Goal: Use online tool/utility: Use online tool/utility

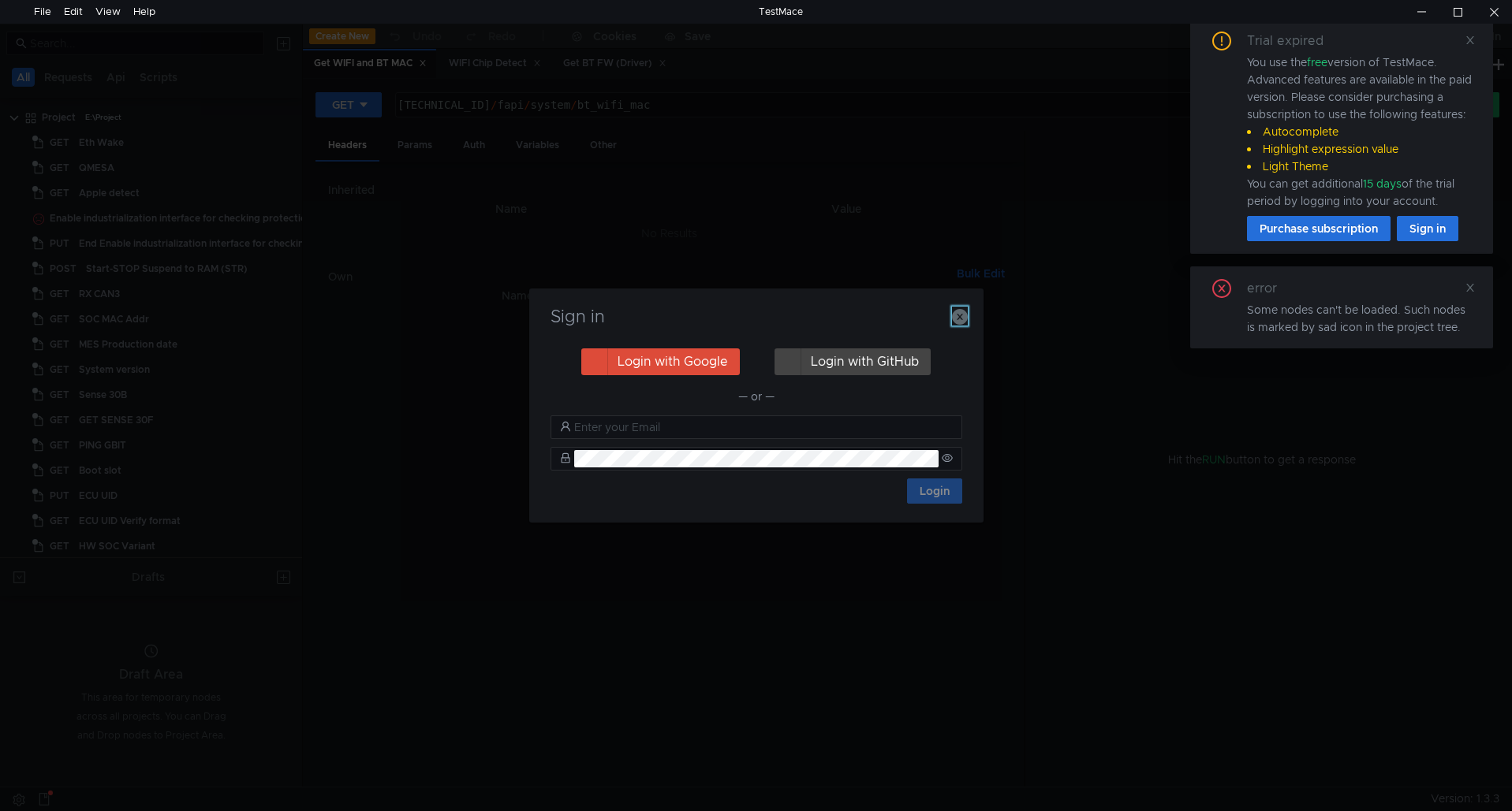
click at [956, 315] on icon "button" at bounding box center [959, 316] width 15 height 15
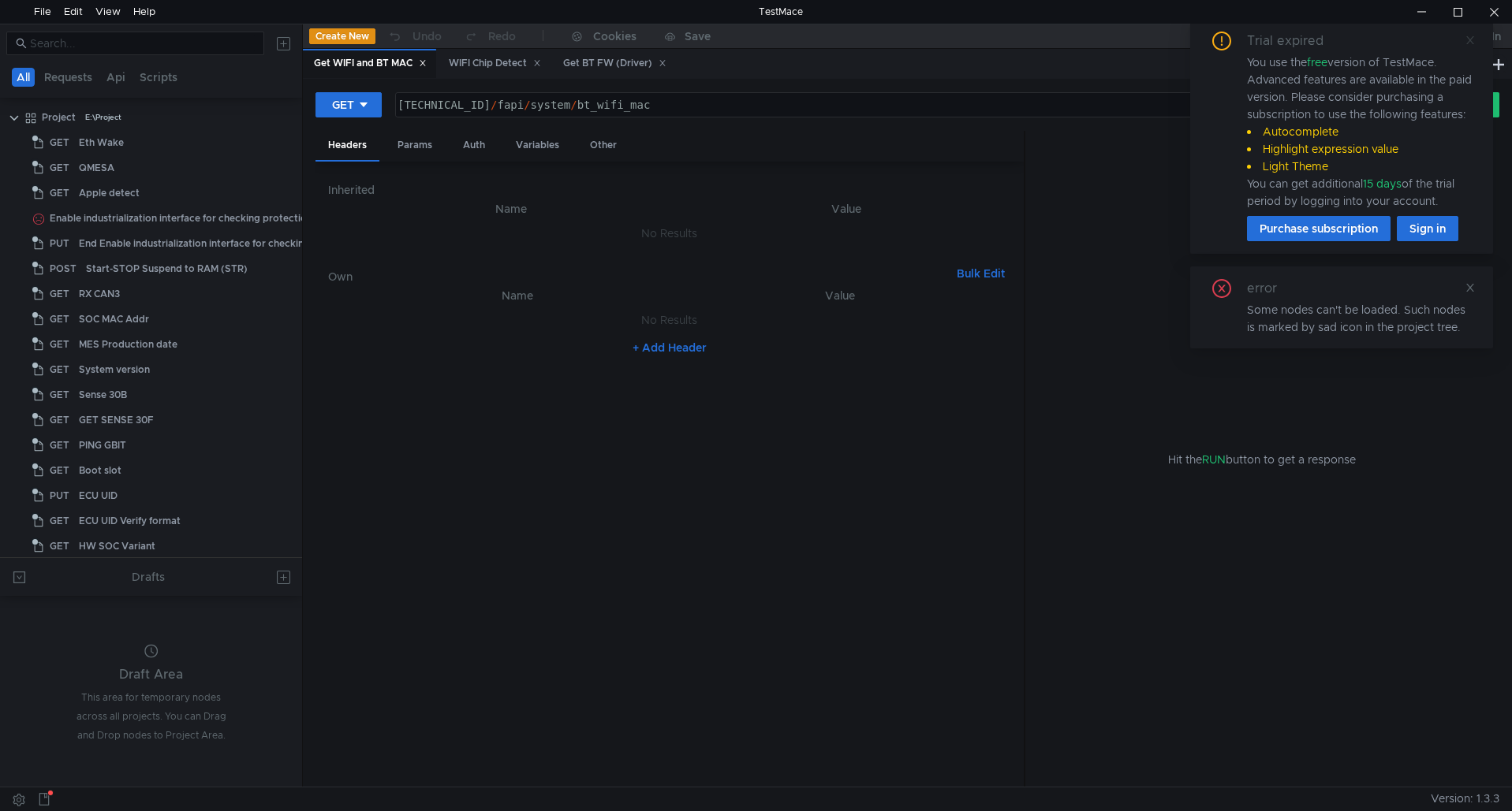
click at [1467, 44] on icon at bounding box center [1470, 41] width 11 height 11
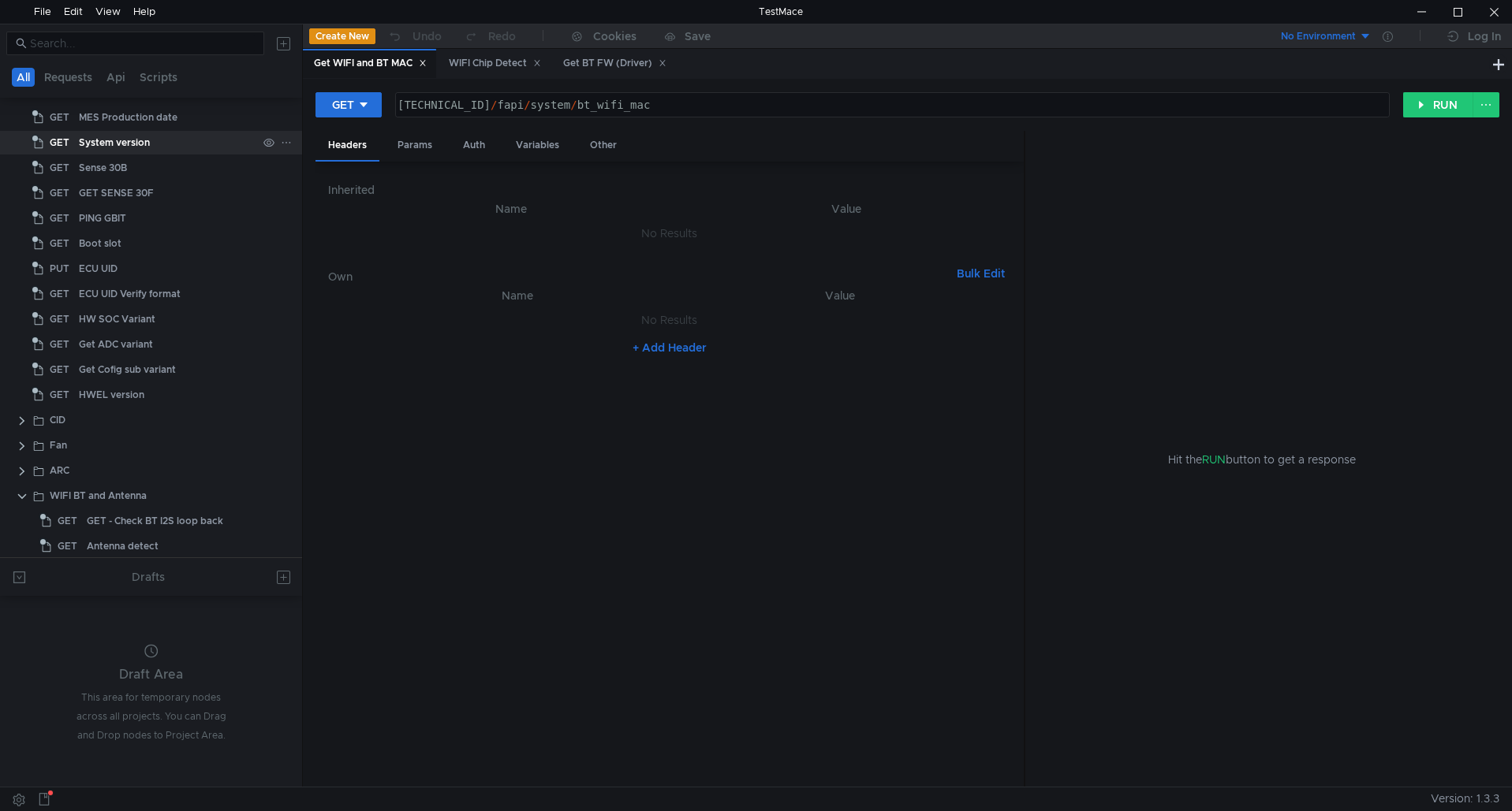
scroll to position [236, 0]
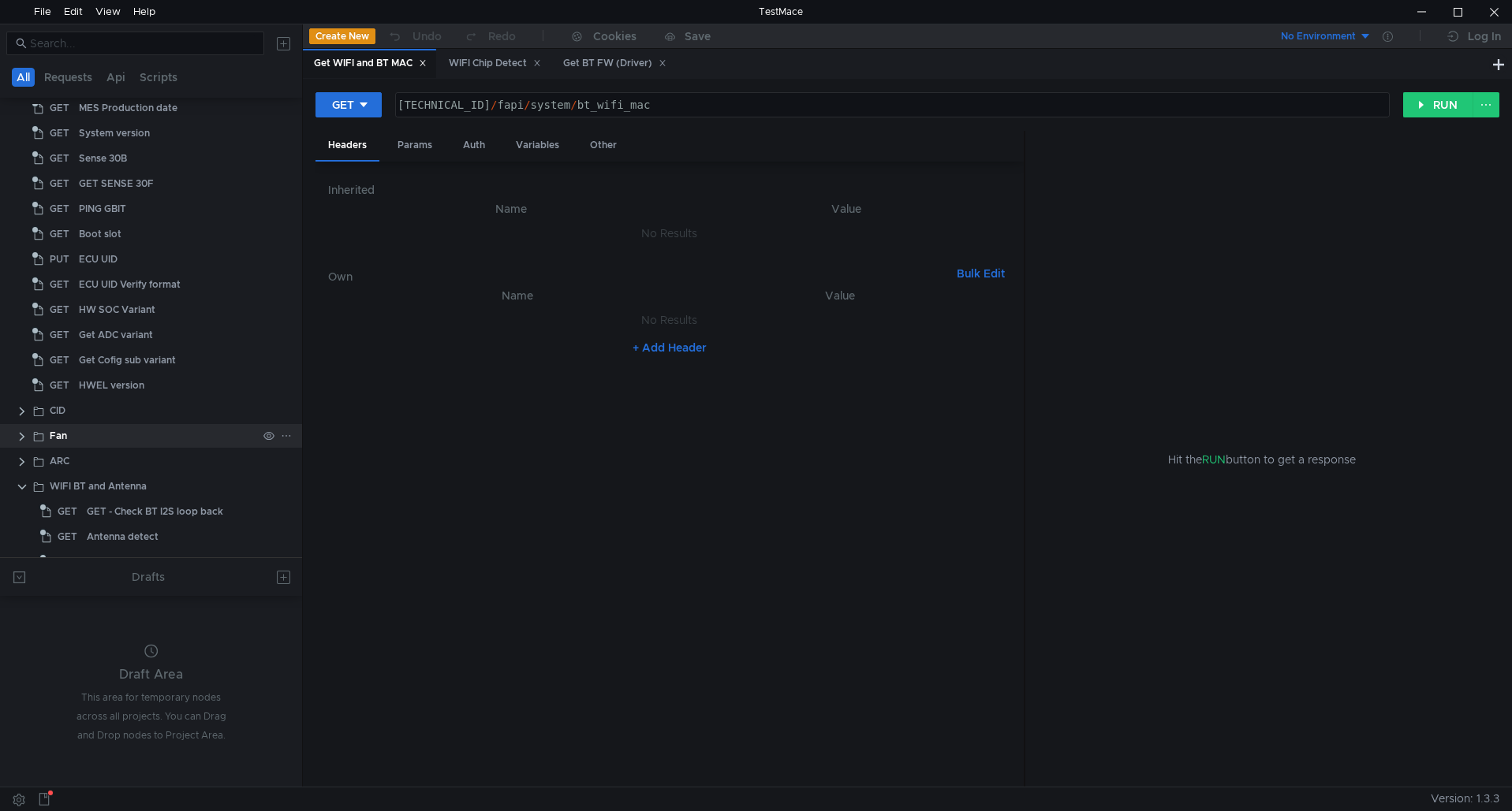
click at [15, 434] on clr-icon at bounding box center [21, 436] width 12 height 12
click at [113, 462] on div "Set Fan speed" at bounding box center [126, 461] width 66 height 24
click at [153, 458] on div "Set Fan speed" at bounding box center [126, 461] width 66 height 24
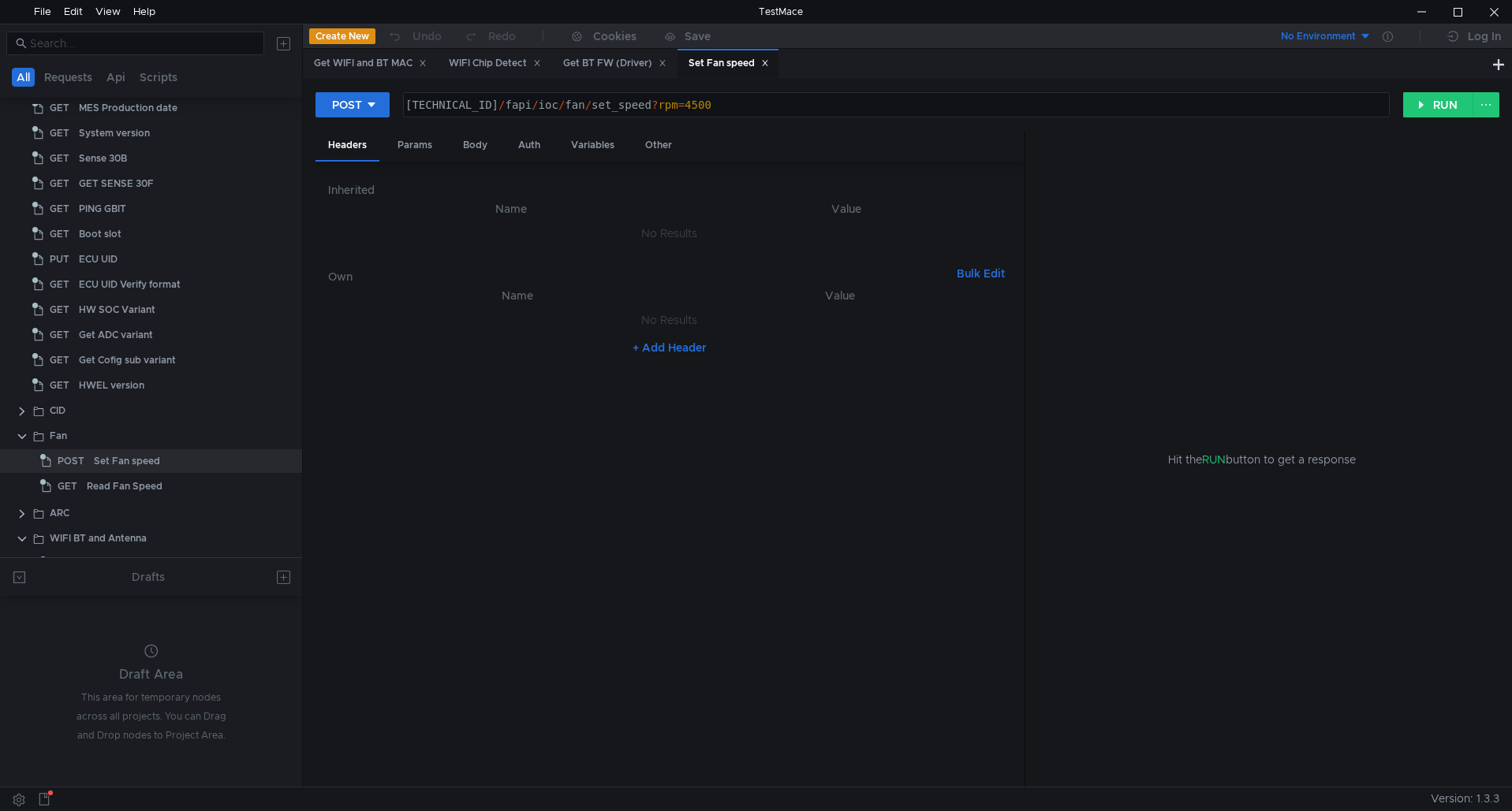
click at [747, 60] on div "Set Fan speed" at bounding box center [729, 64] width 81 height 16
click at [1433, 107] on button "RUN" at bounding box center [1438, 104] width 70 height 25
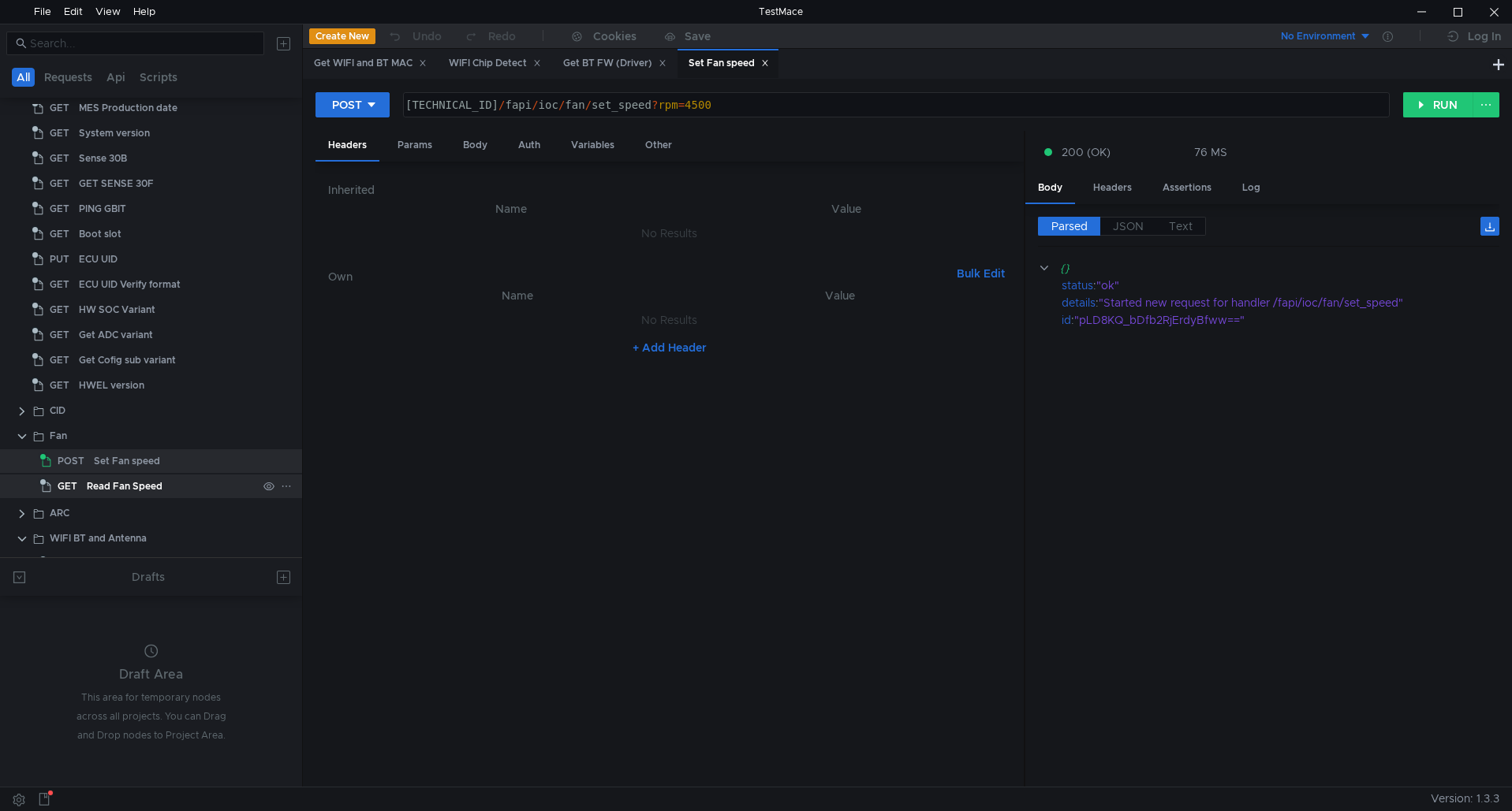
click at [91, 479] on div "Read Fan Speed" at bounding box center [124, 486] width 76 height 24
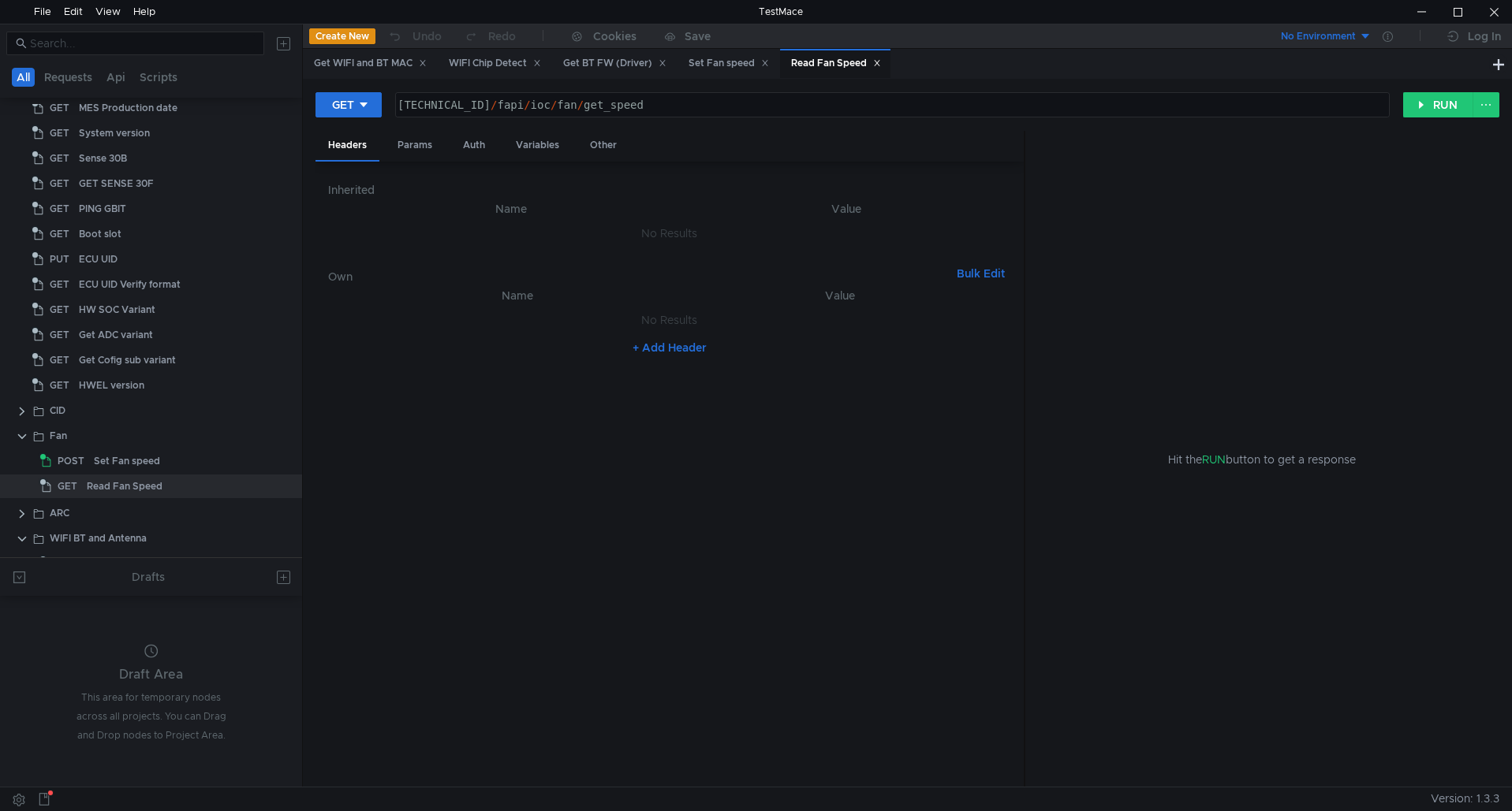
click at [835, 57] on div "Read Fan Speed" at bounding box center [835, 64] width 90 height 16
click at [1454, 107] on button "RUN" at bounding box center [1438, 104] width 70 height 25
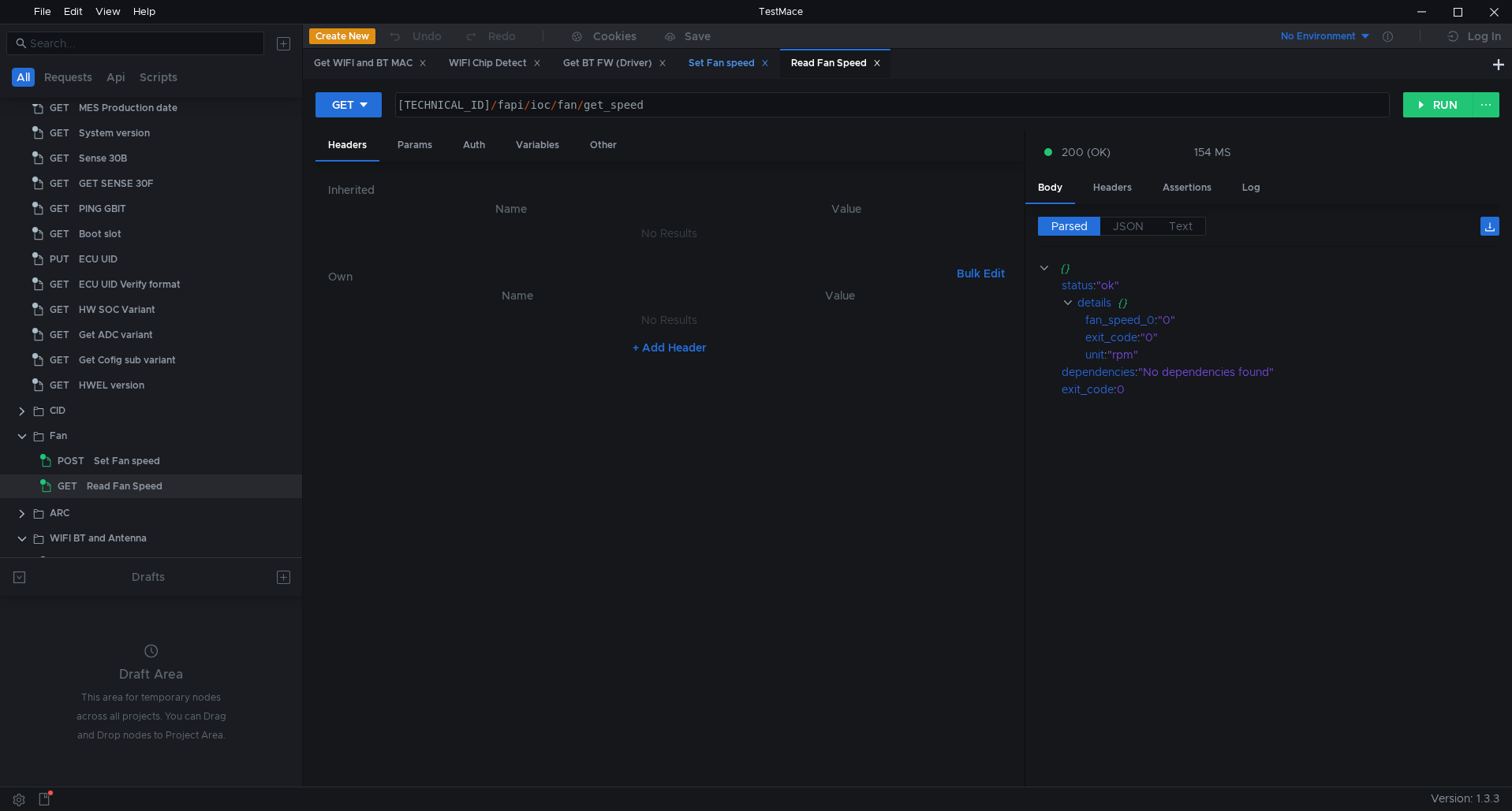
click at [726, 60] on div "Set Fan speed" at bounding box center [729, 64] width 81 height 16
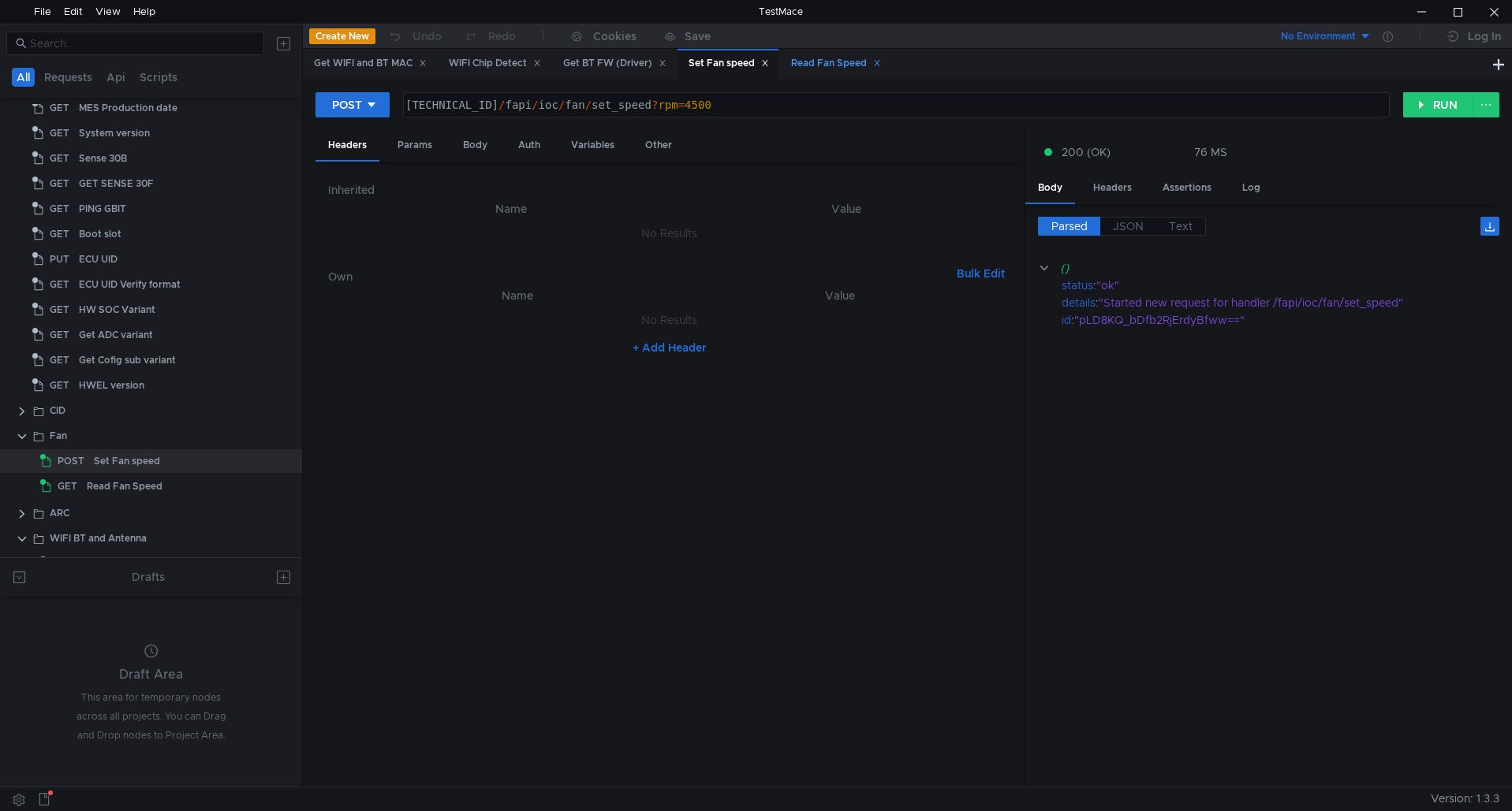
click at [828, 59] on div "Read Fan Speed" at bounding box center [835, 64] width 90 height 16
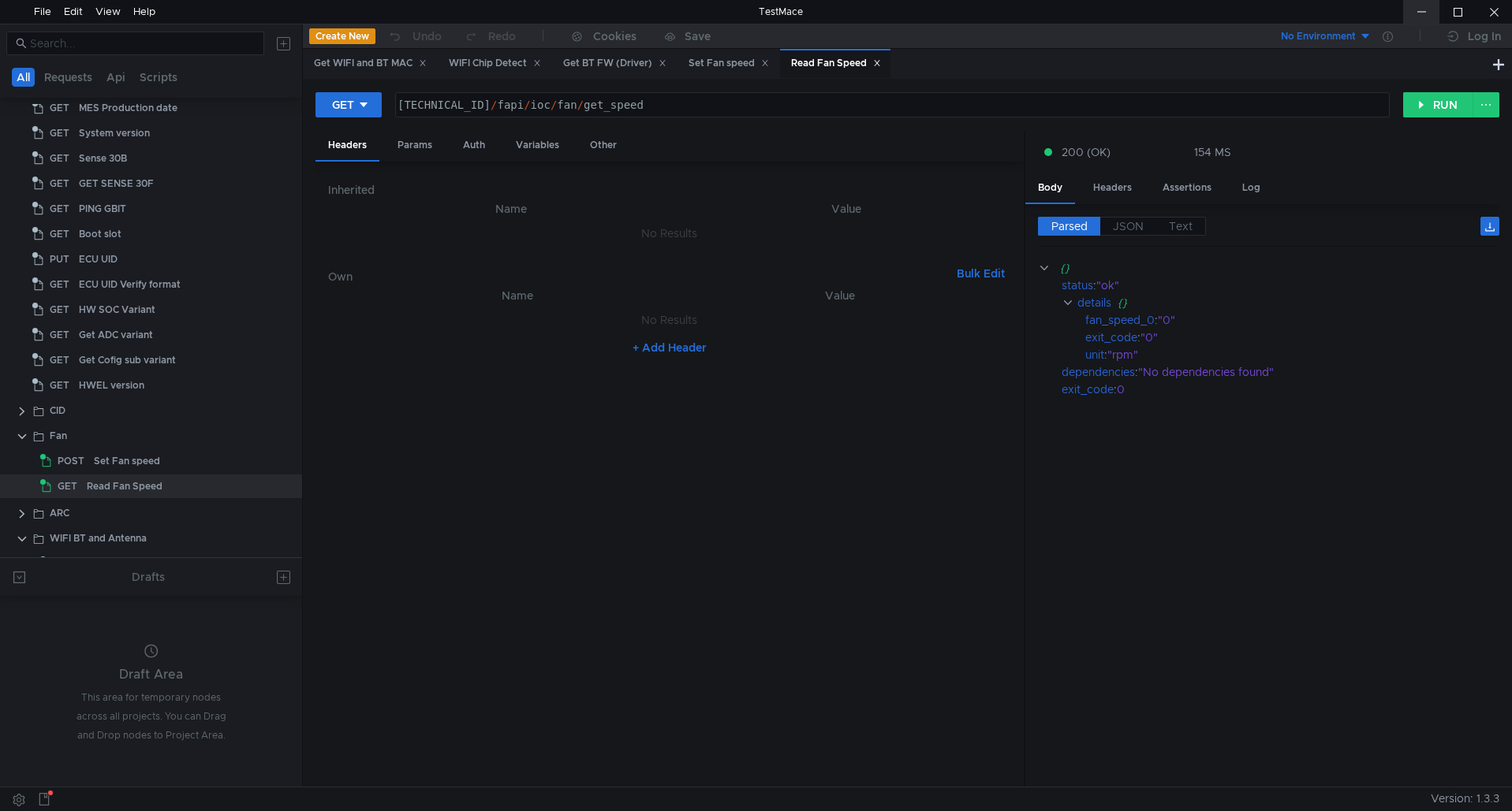
click at [1420, 13] on div at bounding box center [1421, 11] width 37 height 24
click at [715, 54] on div "Set Fan speed" at bounding box center [728, 64] width 101 height 29
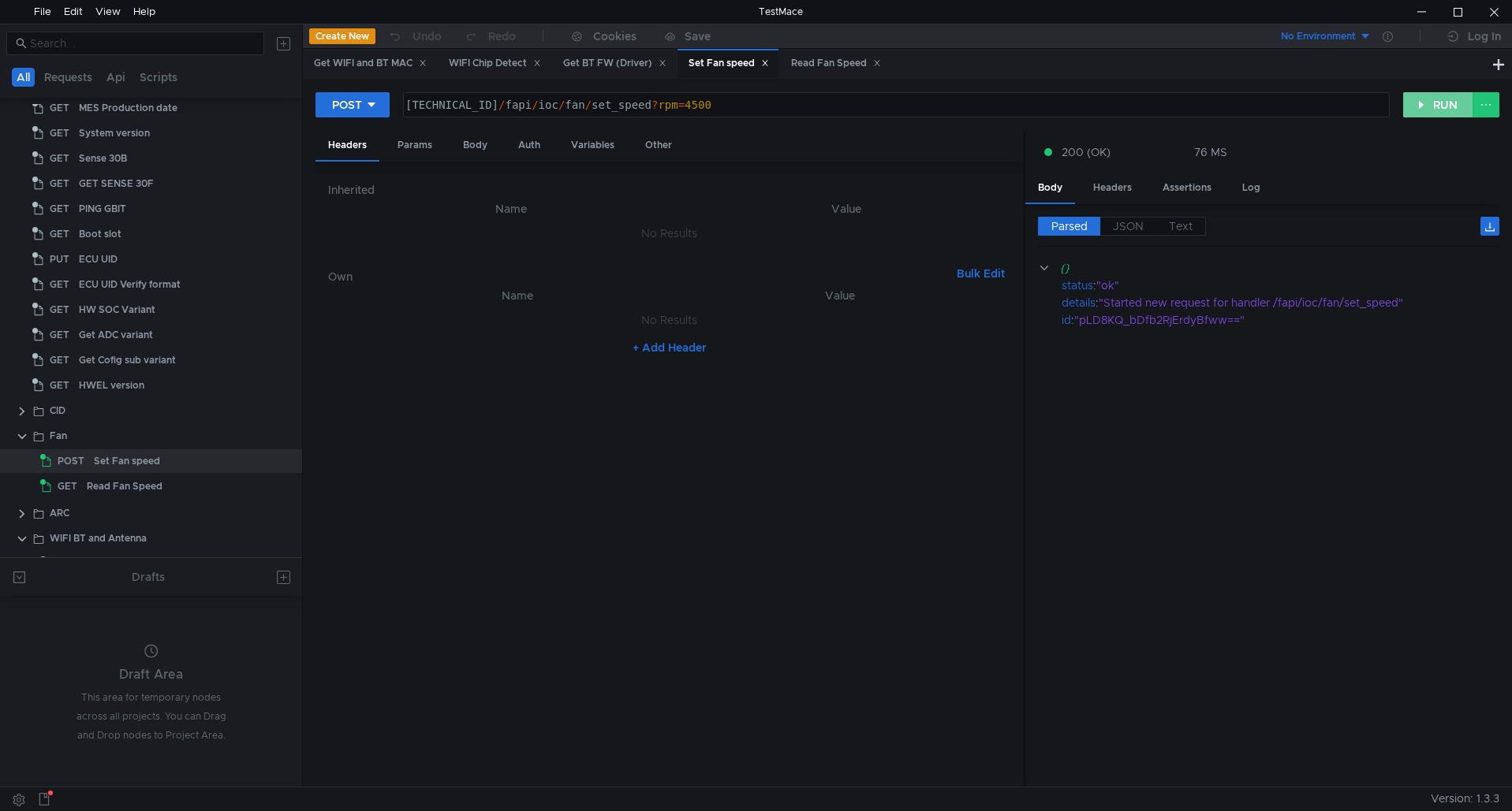
click at [1448, 105] on button "RUN" at bounding box center [1438, 104] width 70 height 25
click at [717, 64] on div "Set Fan speed" at bounding box center [729, 64] width 81 height 16
click at [1440, 108] on button "RUN" at bounding box center [1438, 104] width 70 height 25
click at [813, 62] on div "Read Fan Speed" at bounding box center [835, 64] width 90 height 16
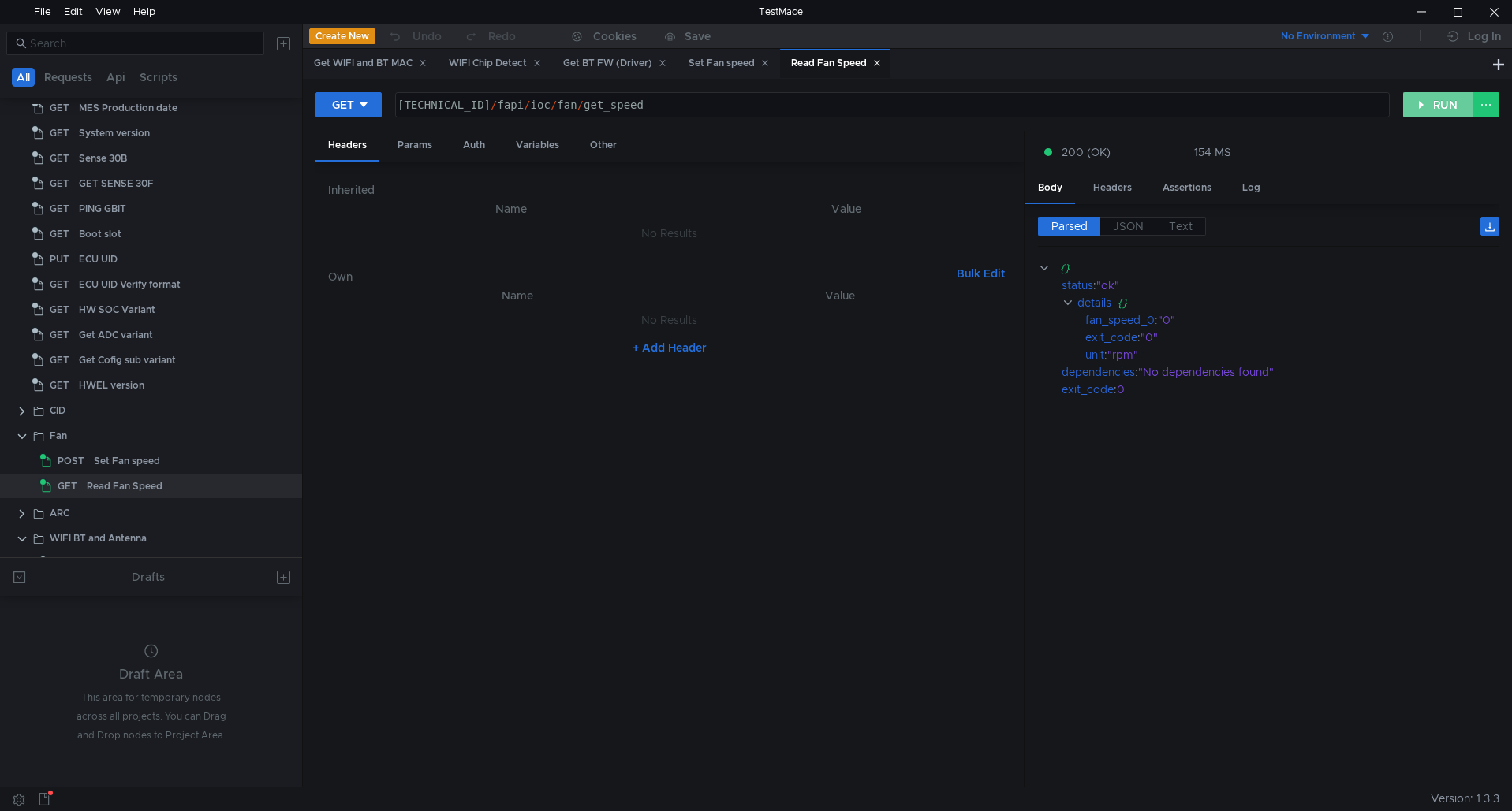
click at [1435, 101] on button "RUN" at bounding box center [1438, 104] width 70 height 25
click at [1418, 12] on div at bounding box center [1421, 11] width 37 height 24
